Goal: Task Accomplishment & Management: Manage account settings

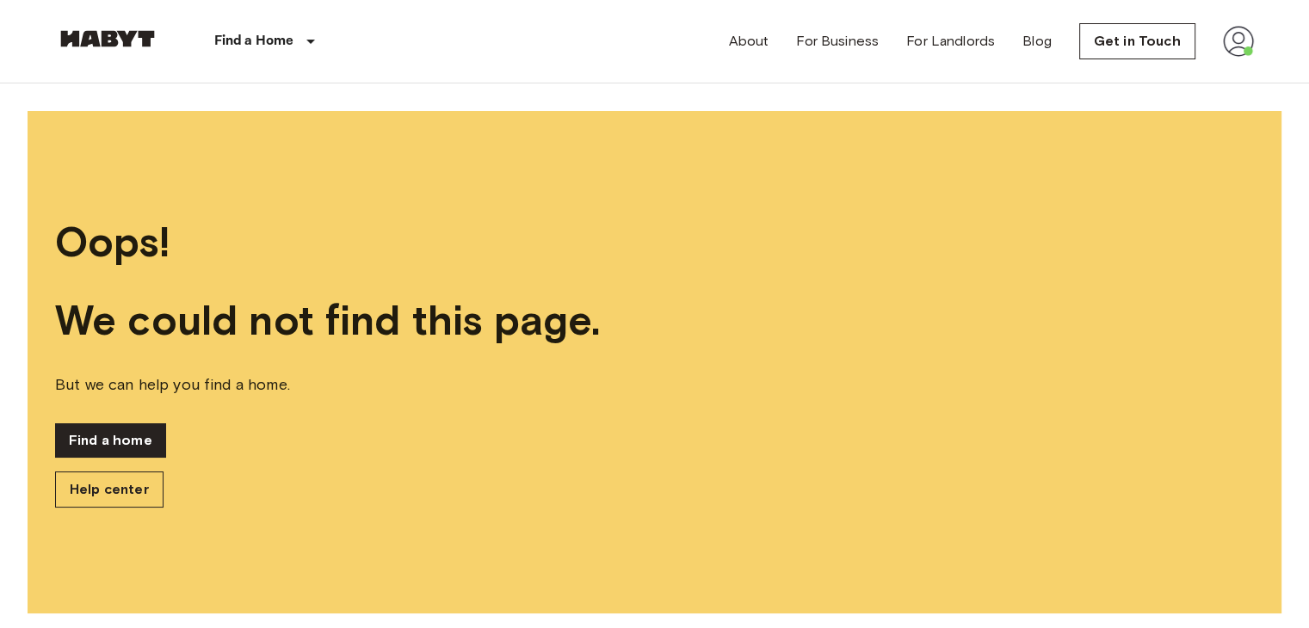
click at [1235, 43] on img at bounding box center [1238, 41] width 31 height 31
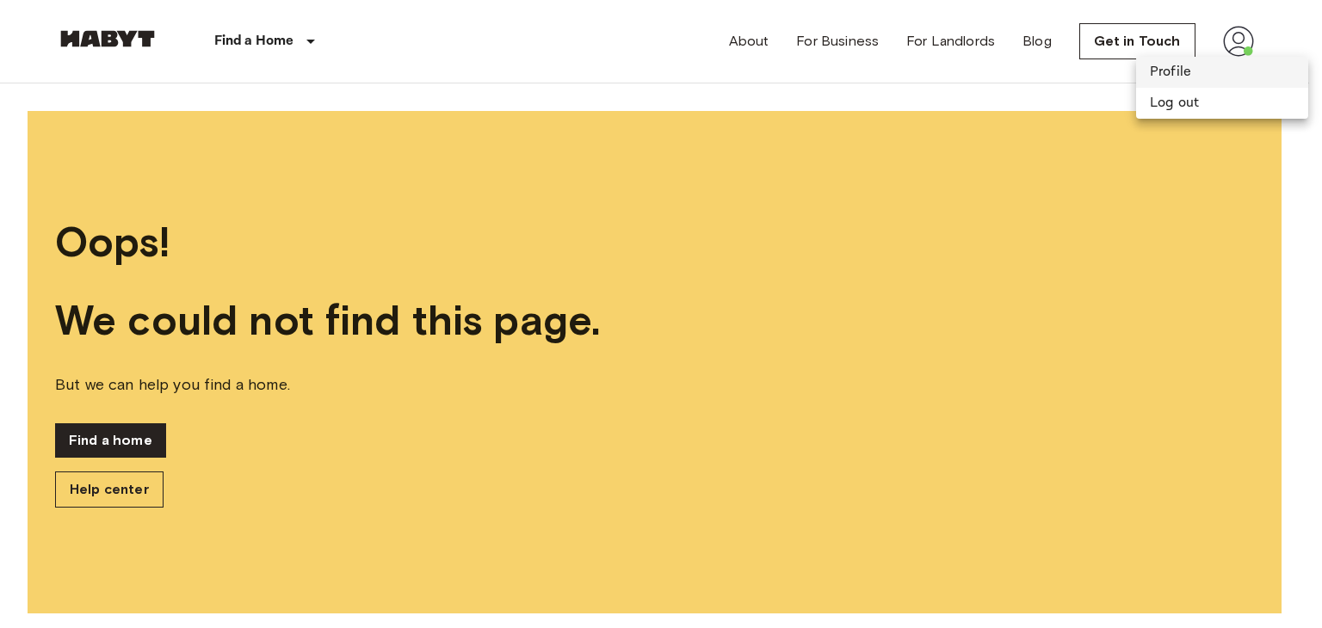
click at [1202, 71] on li "Profile" at bounding box center [1222, 72] width 172 height 31
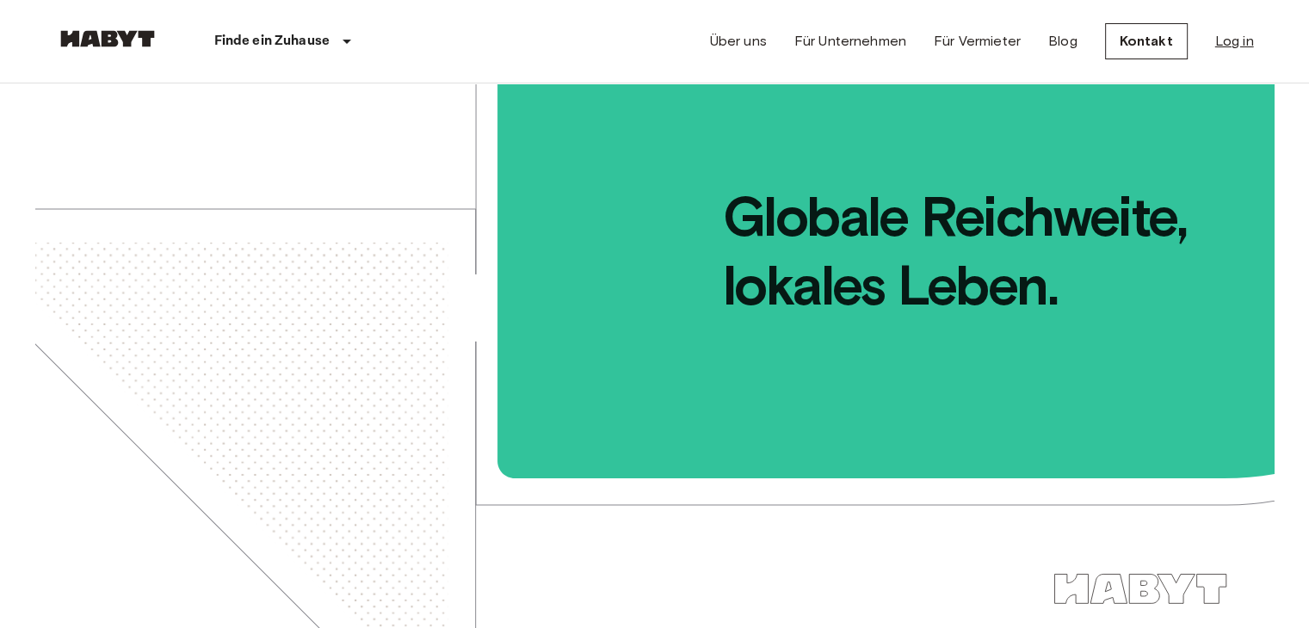
click at [1228, 46] on link "Log in" at bounding box center [1234, 41] width 39 height 21
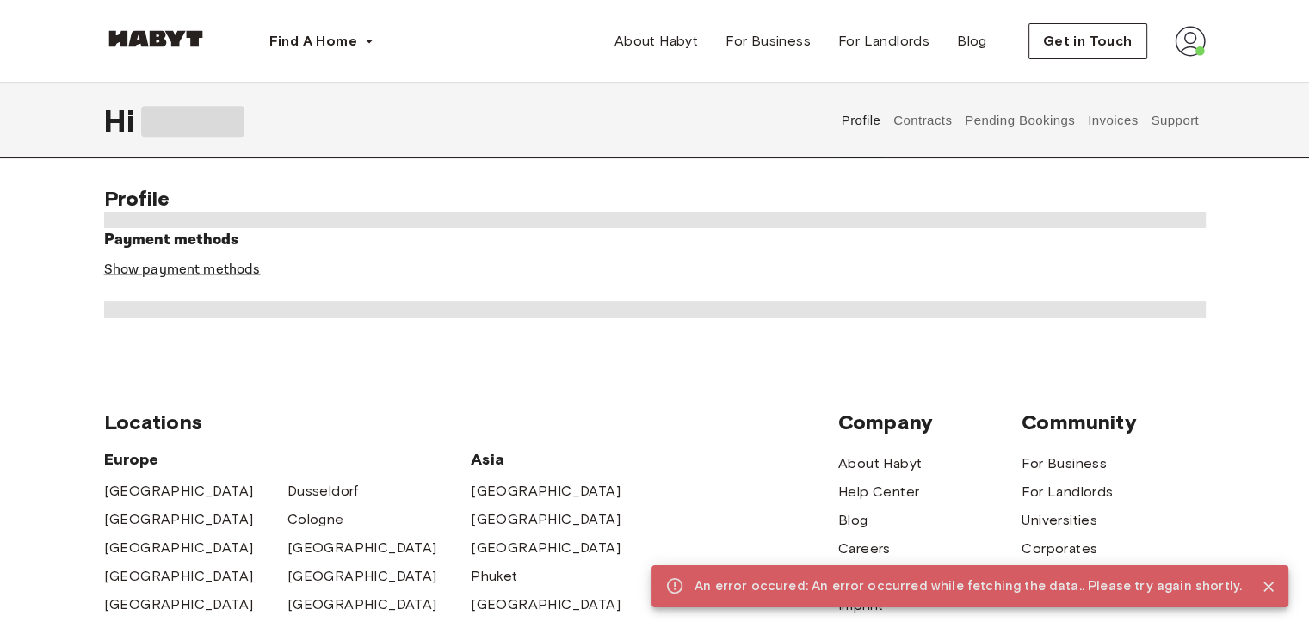
click at [1105, 119] on button "Invoices" at bounding box center [1112, 121] width 54 height 76
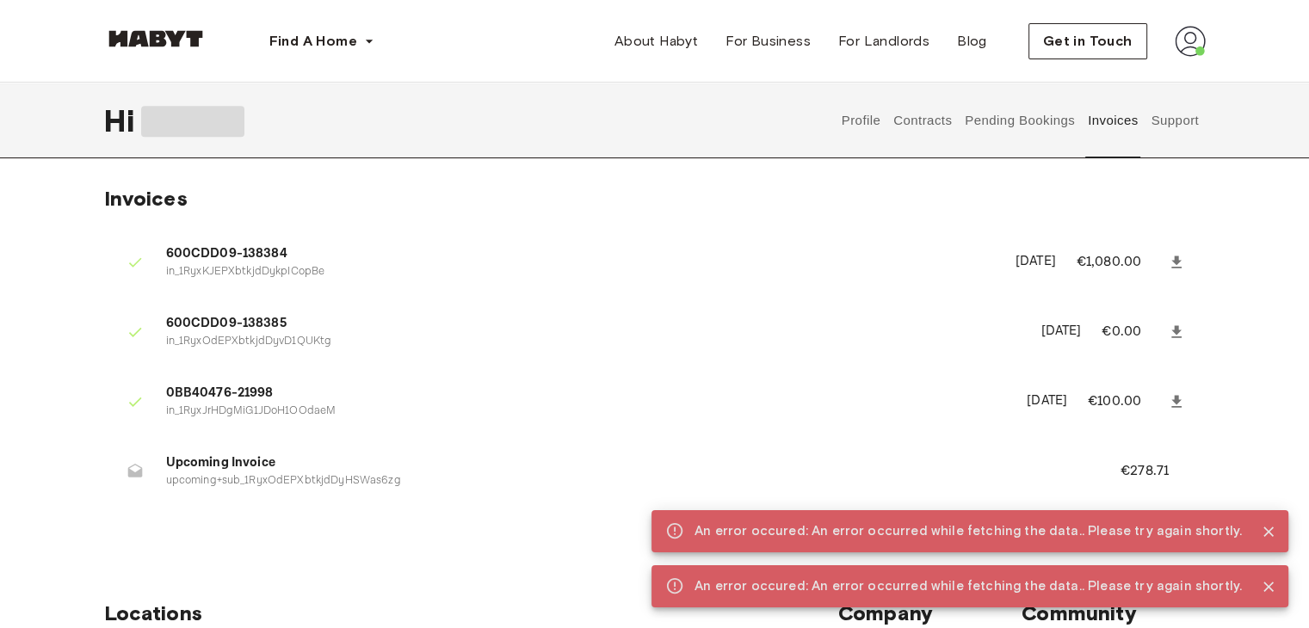
click at [1085, 125] on button "Invoices" at bounding box center [1112, 121] width 54 height 76
